Goal: Task Accomplishment & Management: Use online tool/utility

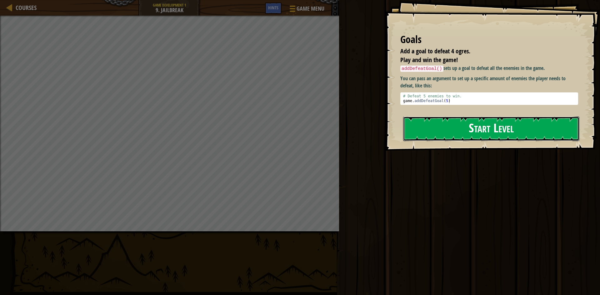
click at [460, 131] on button "Start Level" at bounding box center [491, 129] width 176 height 25
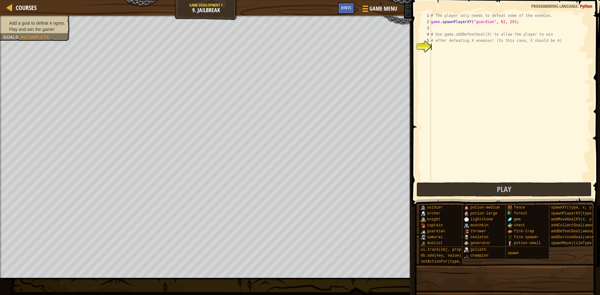
click at [434, 28] on div "# The player only needs to defeat some of the enemies. game . spawnPlayerXY ( "…" at bounding box center [510, 102] width 161 height 181
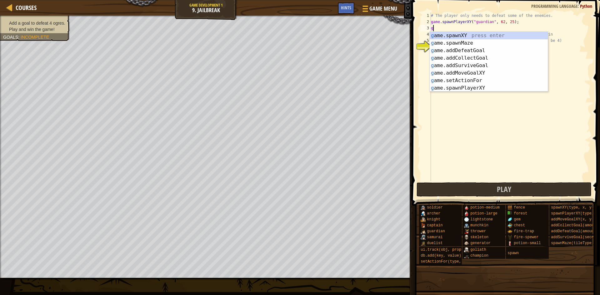
scroll to position [3, 0]
click at [504, 87] on div "g ame.spawnXY press enter g ame.spawnMaze press enter g ame.addDefeatGoal press…" at bounding box center [489, 69] width 118 height 75
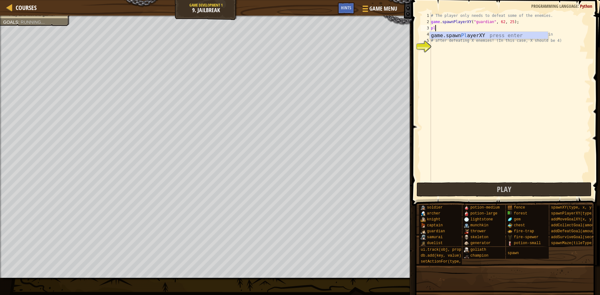
type textarea "p"
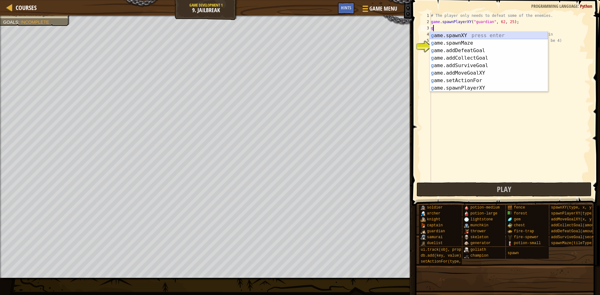
click at [446, 37] on div "g ame.spawnXY press enter g ame.spawnMaze press enter g ame.addDefeatGoal press…" at bounding box center [489, 69] width 118 height 75
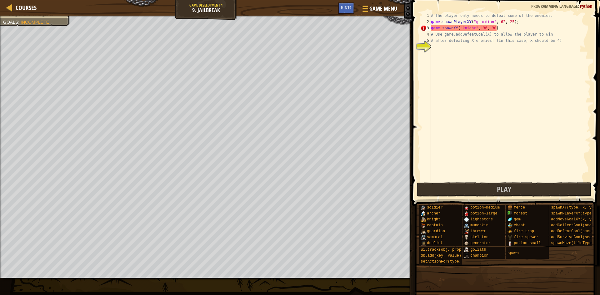
scroll to position [3, 6]
click at [479, 192] on button "Play" at bounding box center [504, 189] width 175 height 14
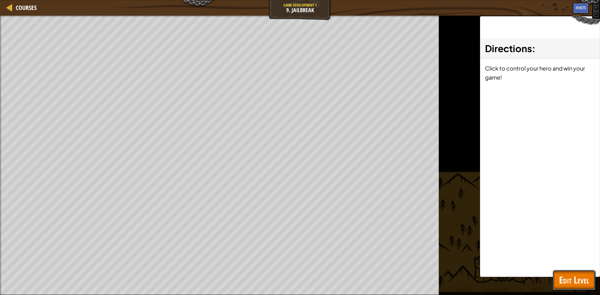
click at [563, 285] on span "Edit Level" at bounding box center [574, 280] width 30 height 13
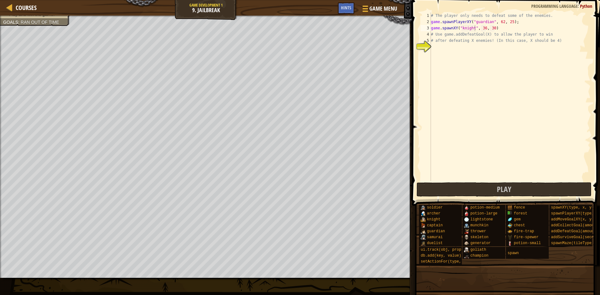
type textarea "# after defeating X enemies! (In this case, X should be 4)"
click at [437, 38] on div "# The player only needs to defeat some of the enemies. game . spawnPlayerXY ( "…" at bounding box center [510, 102] width 161 height 181
click at [437, 47] on div "# The player only needs to defeat some of the enemies. game . spawnPlayerXY ( "…" at bounding box center [510, 102] width 161 height 181
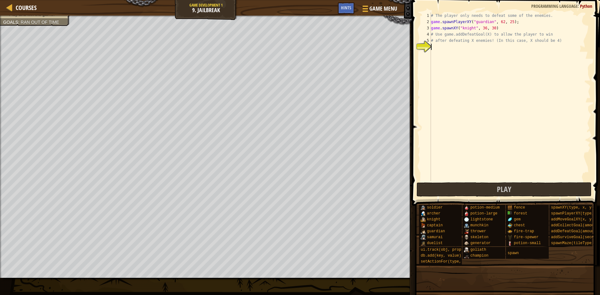
type textarea "g"
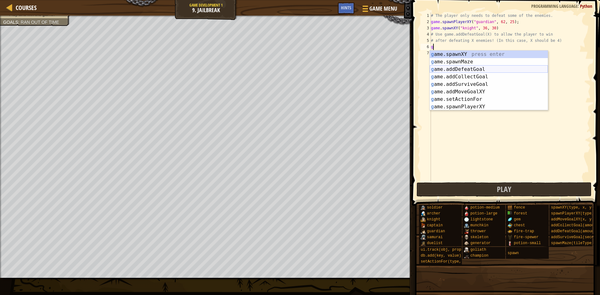
click at [449, 70] on div "g ame.spawnXY press enter g ame.spawnMaze press enter g ame.addDefeatGoal press…" at bounding box center [489, 88] width 118 height 75
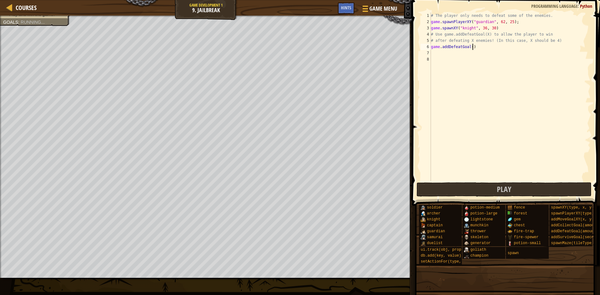
click at [473, 47] on div "# The player only needs to defeat some of the enemies. game . spawnPlayerXY ( "…" at bounding box center [510, 102] width 161 height 181
type textarea "game.addDefeatGoal(defeat ogre)"
click at [506, 193] on span "Play" at bounding box center [504, 189] width 14 height 10
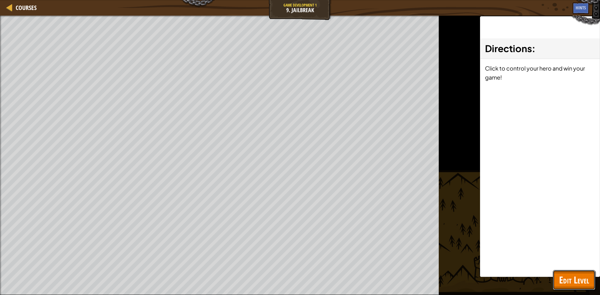
click at [585, 275] on span "Edit Level" at bounding box center [574, 280] width 30 height 13
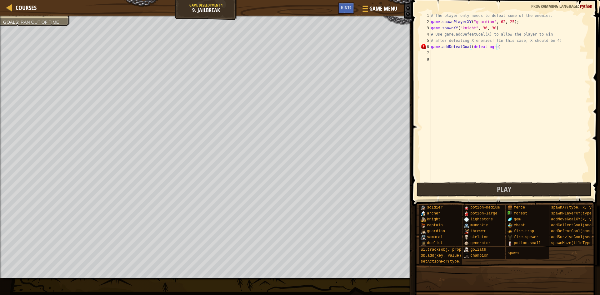
click at [530, 67] on div "# The player only needs to defeat some of the enemies. game . spawnPlayerXY ( "…" at bounding box center [510, 102] width 161 height 181
click at [509, 48] on div "# The player only needs to defeat some of the enemies. game . spawnPlayerXY ( "…" at bounding box center [510, 102] width 161 height 181
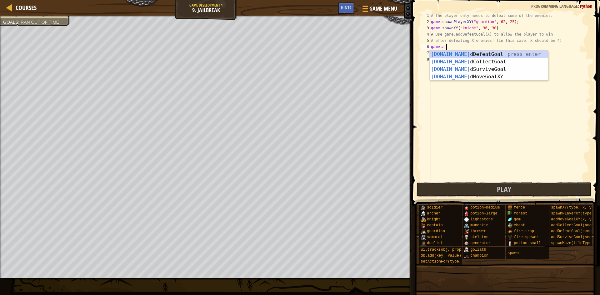
type textarea "g"
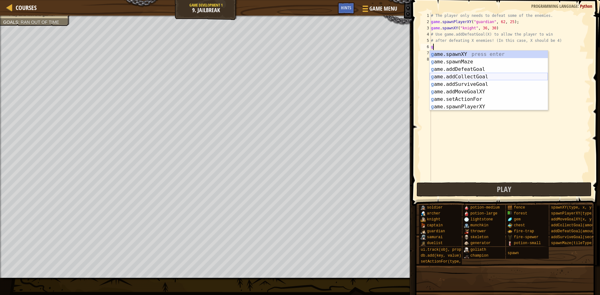
click at [497, 77] on div "g ame.spawnXY press enter g ame.spawnMaze press enter g ame.addDefeatGoal press…" at bounding box center [489, 88] width 118 height 75
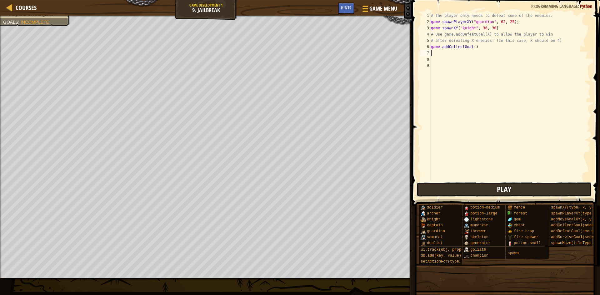
click at [457, 188] on button "Play" at bounding box center [504, 189] width 175 height 14
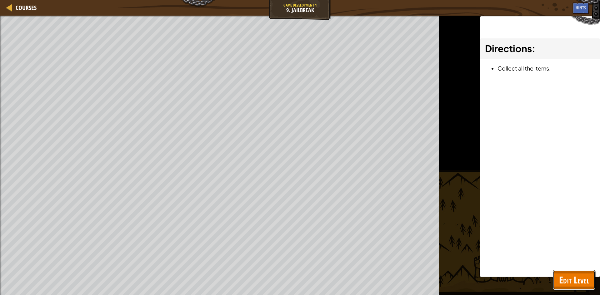
click at [582, 279] on span "Edit Level" at bounding box center [574, 280] width 30 height 13
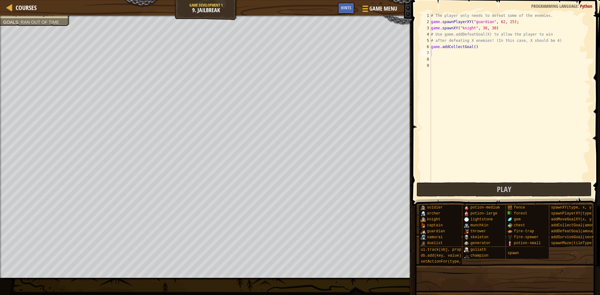
click at [479, 48] on div "# The player only needs to defeat some of the enemies. game . spawnPlayerXY ( "…" at bounding box center [510, 102] width 161 height 181
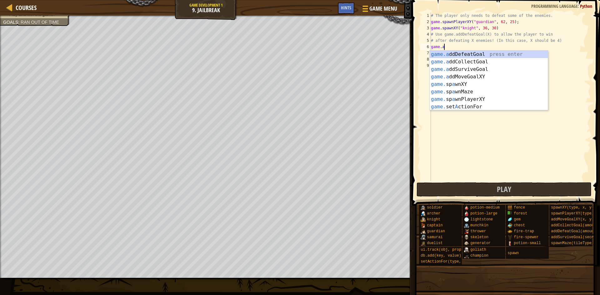
type textarea "g"
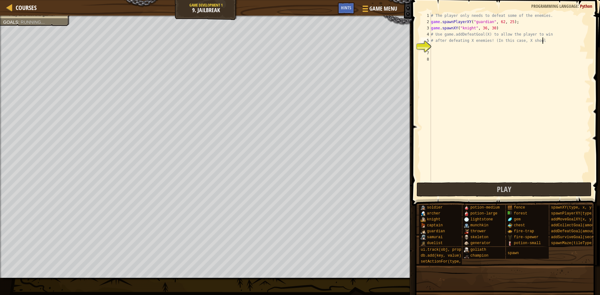
type textarea "# after defeating X enemies! (In this case, X shoul"
type textarea "g"
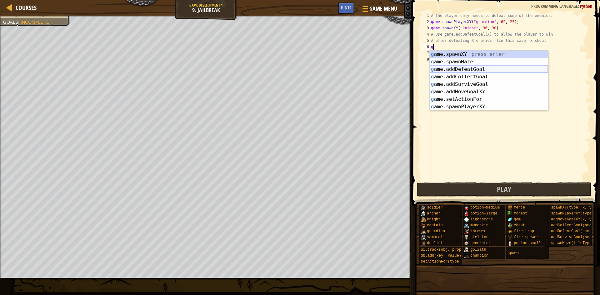
click at [463, 70] on div "g ame.spawnXY press enter g ame.spawnMaze press enter g ame.addDefeatGoal press…" at bounding box center [489, 88] width 118 height 75
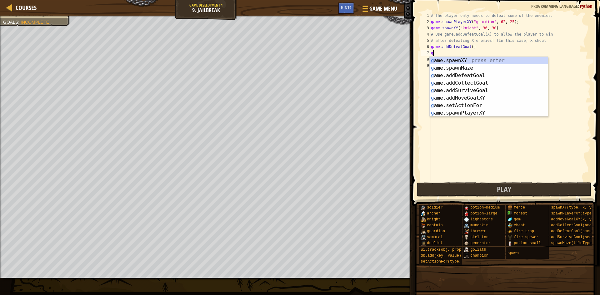
click at [473, 47] on div "# The player only needs to defeat some of the enemies. game . spawnPlayerXY ( "…" at bounding box center [510, 102] width 161 height 181
type textarea "game.addDefeatGoal()"
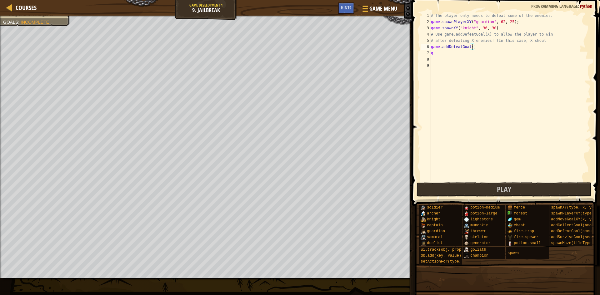
click at [439, 58] on div "# The player only needs to defeat some of the enemies. game . spawnPlayerXY ( "…" at bounding box center [510, 102] width 161 height 181
type textarea "g"
type textarea "game.addDefeatGoal()"
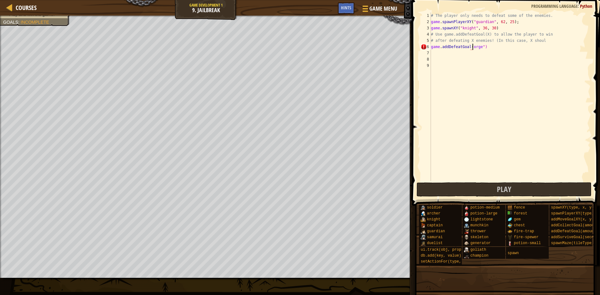
type textarea "game.addDefeatGoal("orge")"
click at [496, 193] on button "Play" at bounding box center [504, 189] width 175 height 14
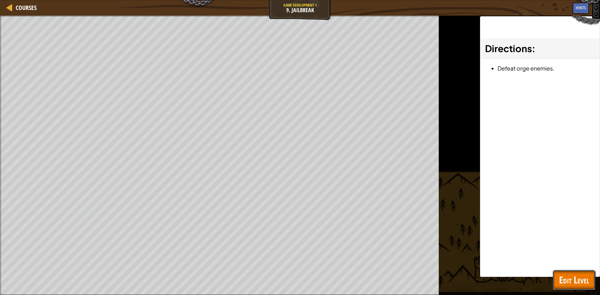
click at [577, 284] on span "Edit Level" at bounding box center [574, 280] width 30 height 13
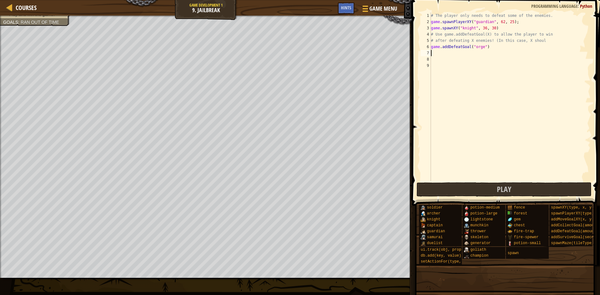
click at [435, 54] on div "# The player only needs to defeat some of the enemies. game . spawnPlayerXY ( "…" at bounding box center [510, 102] width 161 height 181
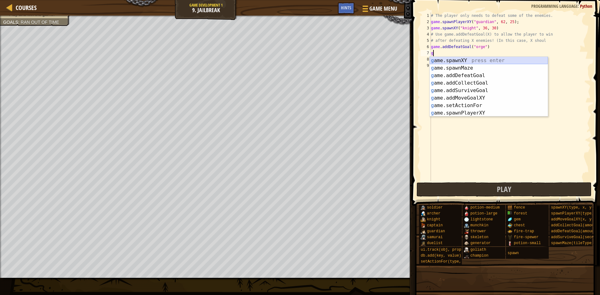
click at [451, 61] on div "g ame.spawnXY press enter g ame.spawnMaze press enter g ame.addDefeatGoal press…" at bounding box center [489, 94] width 118 height 75
type textarea "game.spawnXY("fence", 36, 30)"
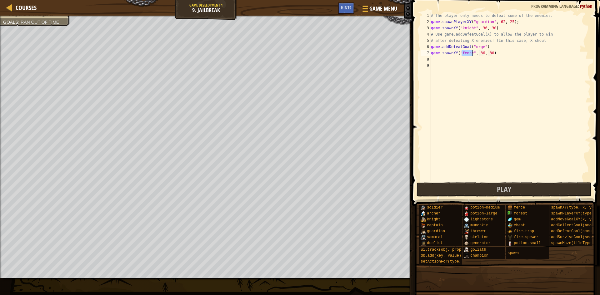
click at [451, 61] on div "# The player only needs to defeat some of the enemies. game . spawnPlayerXY ( "…" at bounding box center [510, 102] width 161 height 181
type textarea "game.spawnXY("fence", 36, 30)"
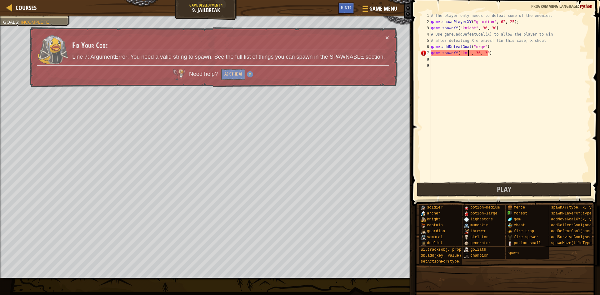
scroll to position [3, 5]
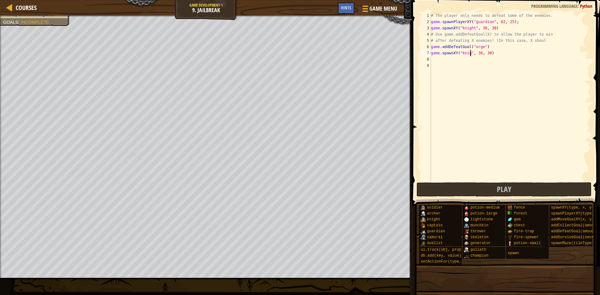
type textarea "game.spawnXY("knight", 36, 30)"
click at [486, 55] on div "# The player only needs to defeat some of the enemies. game . spawnPlayerXY ( "…" at bounding box center [510, 102] width 161 height 181
click at [453, 188] on button "Play" at bounding box center [504, 189] width 175 height 14
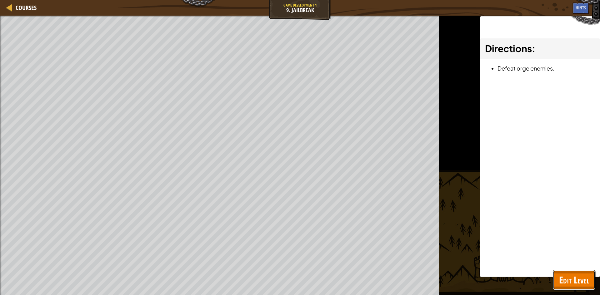
click at [576, 283] on span "Edit Level" at bounding box center [574, 280] width 30 height 13
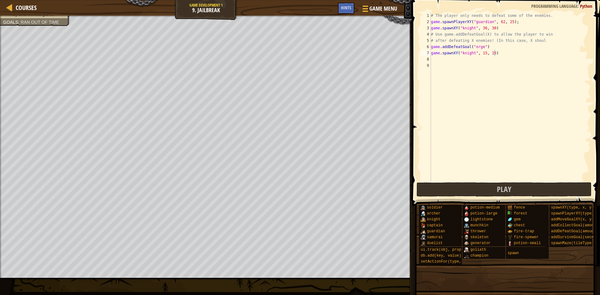
click at [473, 47] on div "# The player only needs to defeat some of the enemies. game . spawnPlayerXY ( "…" at bounding box center [510, 102] width 161 height 181
click at [475, 47] on div "# The player only needs to defeat some of the enemies. game . spawnPlayerXY ( "…" at bounding box center [510, 102] width 161 height 181
click at [522, 190] on button "Play" at bounding box center [504, 189] width 175 height 14
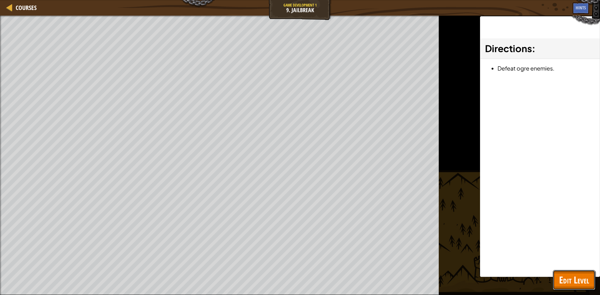
click at [583, 276] on span "Edit Level" at bounding box center [574, 280] width 30 height 13
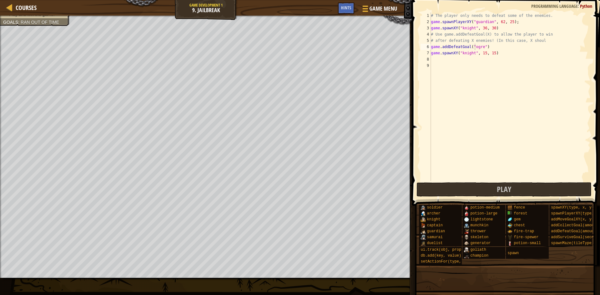
click at [475, 47] on div "# The player only needs to defeat some of the enemies. game . spawnPlayerXY ( "…" at bounding box center [510, 102] width 161 height 181
type textarea "game.spawnXY("knight", 15, 15)"
click at [486, 187] on button "Play" at bounding box center [504, 189] width 175 height 14
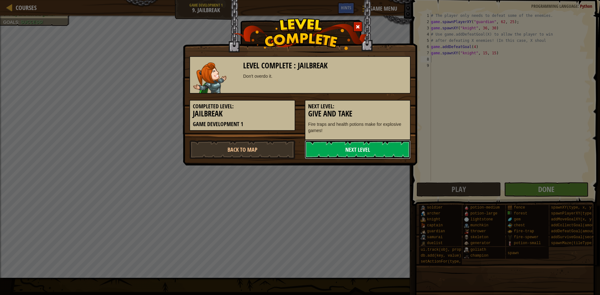
click at [365, 152] on link "Next Level" at bounding box center [358, 149] width 106 height 19
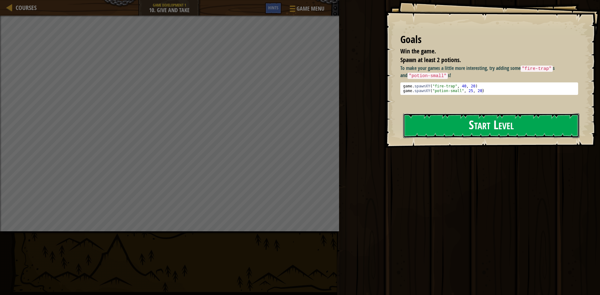
click at [456, 129] on button "Start Level" at bounding box center [491, 125] width 176 height 25
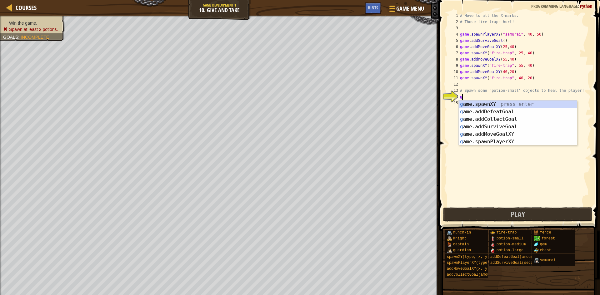
scroll to position [3, 0]
click at [484, 105] on div "g ame.spawnXY press enter g ame.addDefeatGoal press enter g ame.addCollectGoal …" at bounding box center [518, 131] width 118 height 60
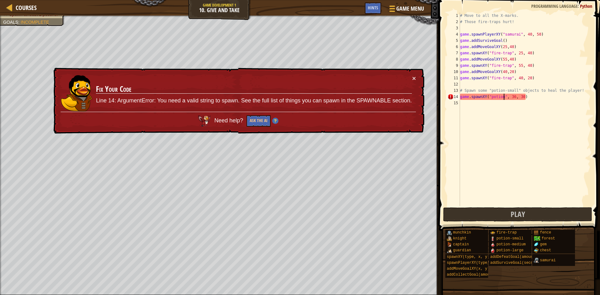
scroll to position [3, 7]
type textarea "game.spawnXY("potion=s", 36, 30)"
